Goal: Find specific page/section: Find specific page/section

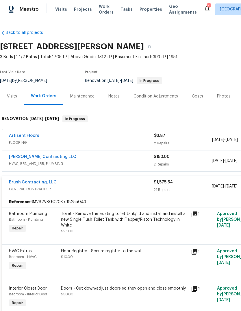
click at [84, 9] on span "Projects" at bounding box center [83, 9] width 18 height 6
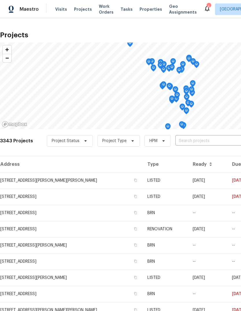
click at [148, 11] on span "Properties" at bounding box center [151, 9] width 23 height 6
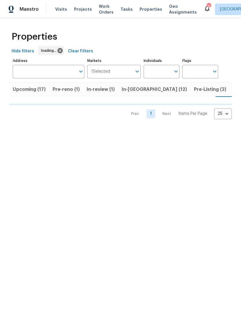
scroll to position [0, 14]
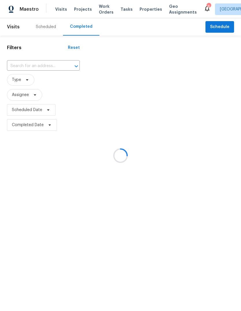
click at [151, 9] on div at bounding box center [120, 155] width 241 height 311
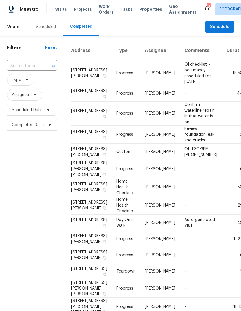
click at [147, 12] on span "Properties" at bounding box center [151, 9] width 23 height 6
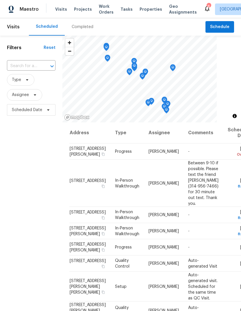
click at [148, 3] on div "Visits Projects Work Orders Tasks Properties Geo Assignments" at bounding box center [129, 9] width 149 height 12
click at [146, 11] on span "Properties" at bounding box center [151, 9] width 23 height 6
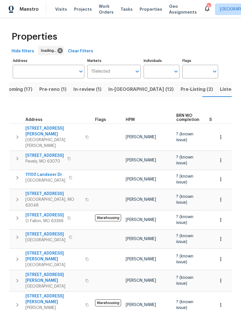
scroll to position [0, 14]
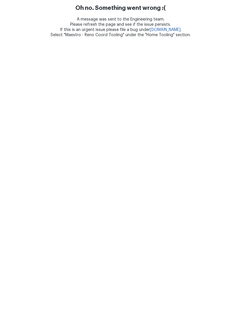
click at [179, 31] on link "[DOMAIN_NAME]" at bounding box center [165, 30] width 31 height 4
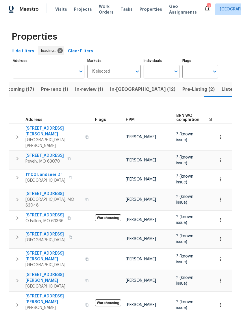
scroll to position [0, 14]
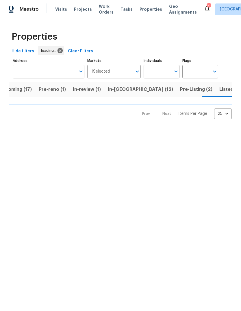
scroll to position [0, 14]
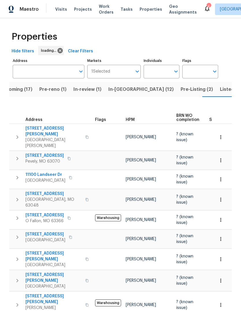
scroll to position [0, 14]
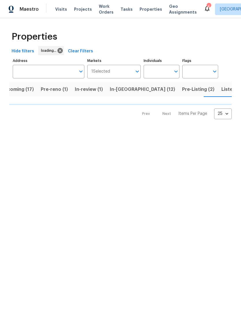
scroll to position [0, 14]
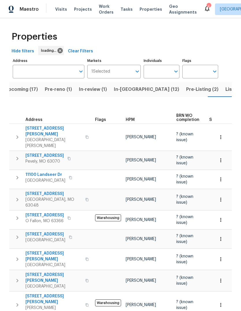
scroll to position [0, 14]
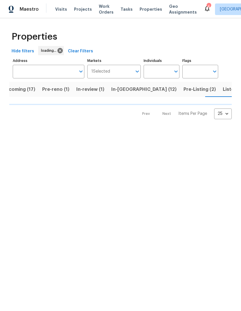
scroll to position [0, 14]
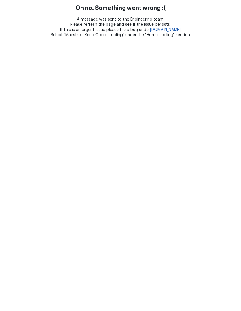
click at [181, 30] on link "[DOMAIN_NAME]" at bounding box center [165, 30] width 31 height 4
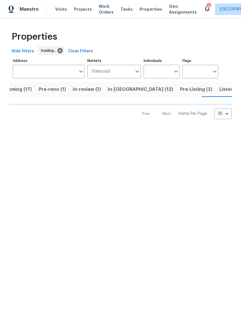
scroll to position [0, 14]
